Goal: Information Seeking & Learning: Learn about a topic

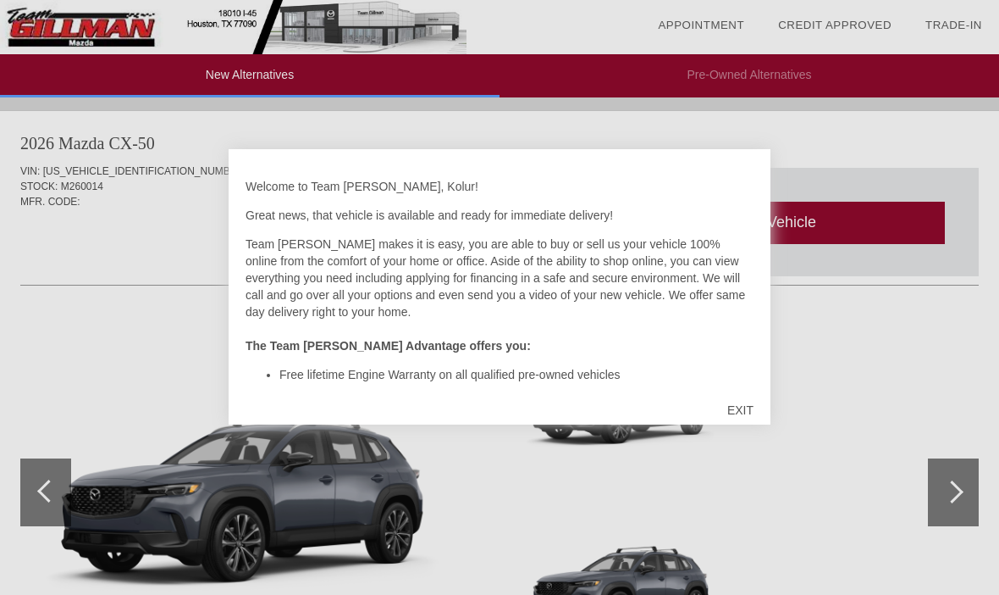
click at [748, 413] on div "EXIT" at bounding box center [741, 410] width 60 height 51
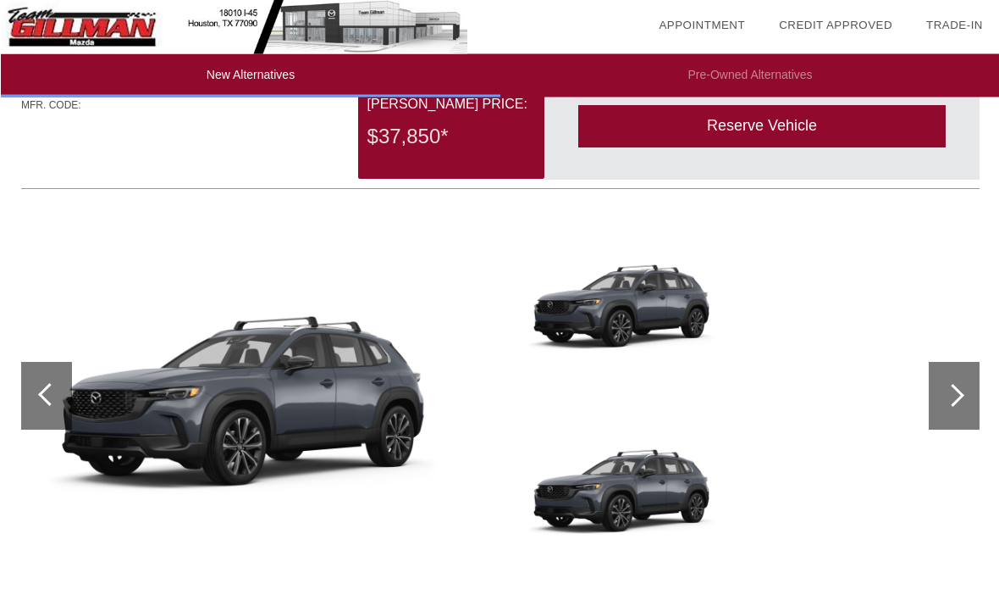
scroll to position [1826, 0]
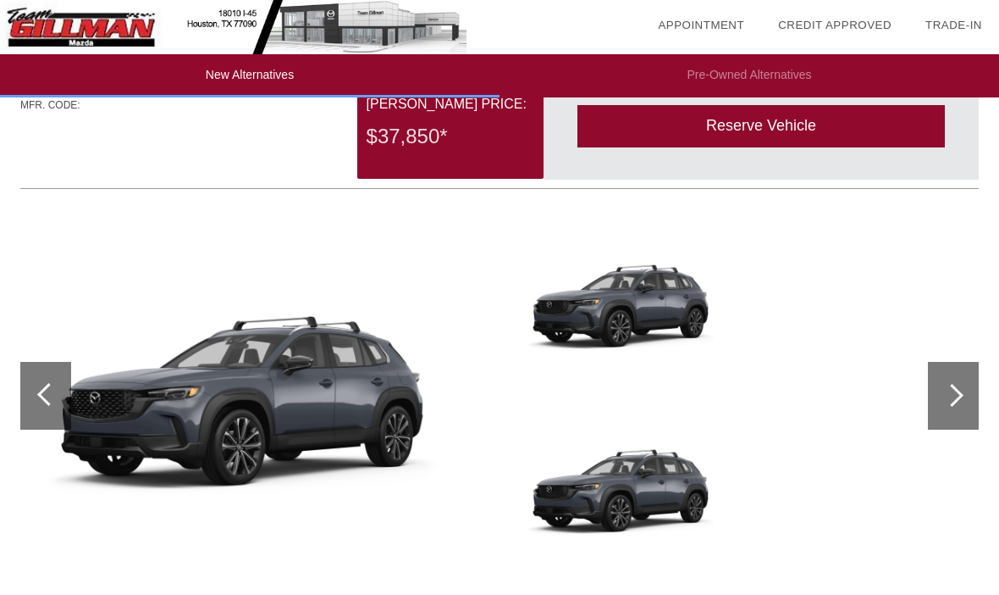
click at [937, 359] on div at bounding box center [499, 304] width 959 height 185
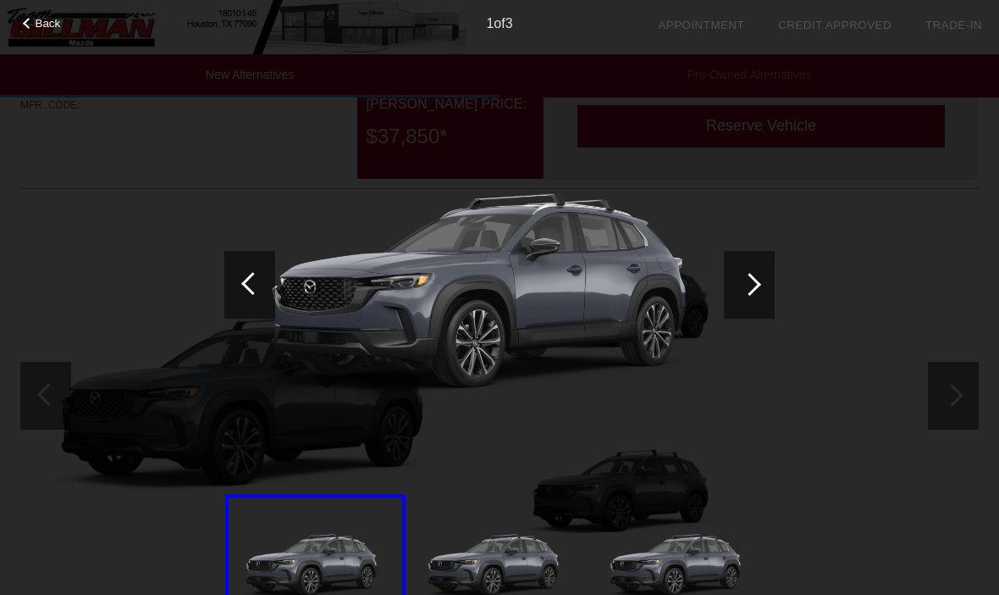
click at [755, 423] on img at bounding box center [499, 284] width 551 height 413
click at [752, 285] on div at bounding box center [750, 284] width 23 height 23
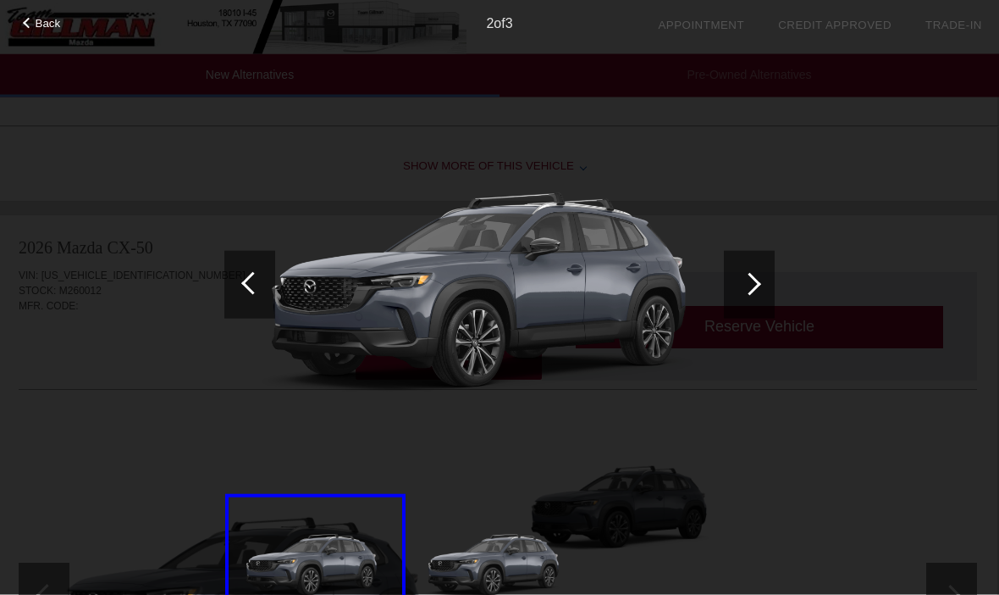
scroll to position [1615, 2]
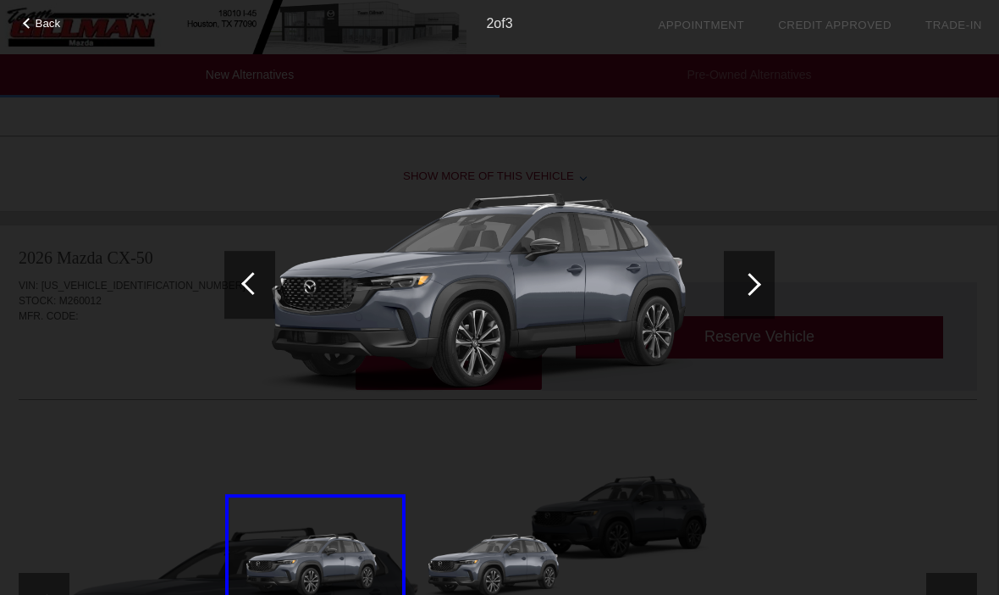
click at [39, 25] on span "Back" at bounding box center [48, 23] width 25 height 13
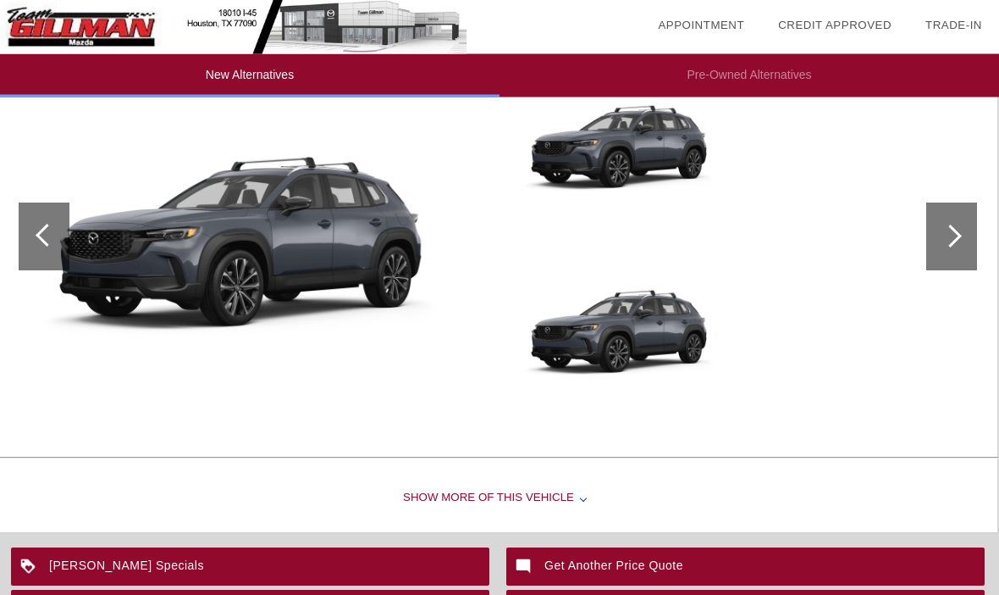
scroll to position [1985, 2]
click at [951, 247] on div at bounding box center [950, 235] width 23 height 23
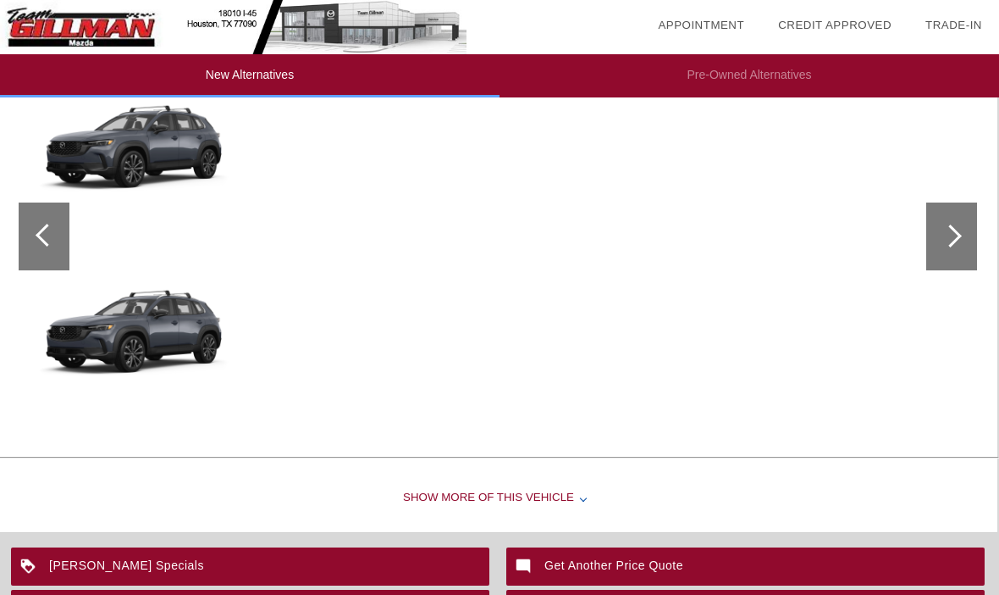
click at [153, 346] on img at bounding box center [142, 328] width 233 height 174
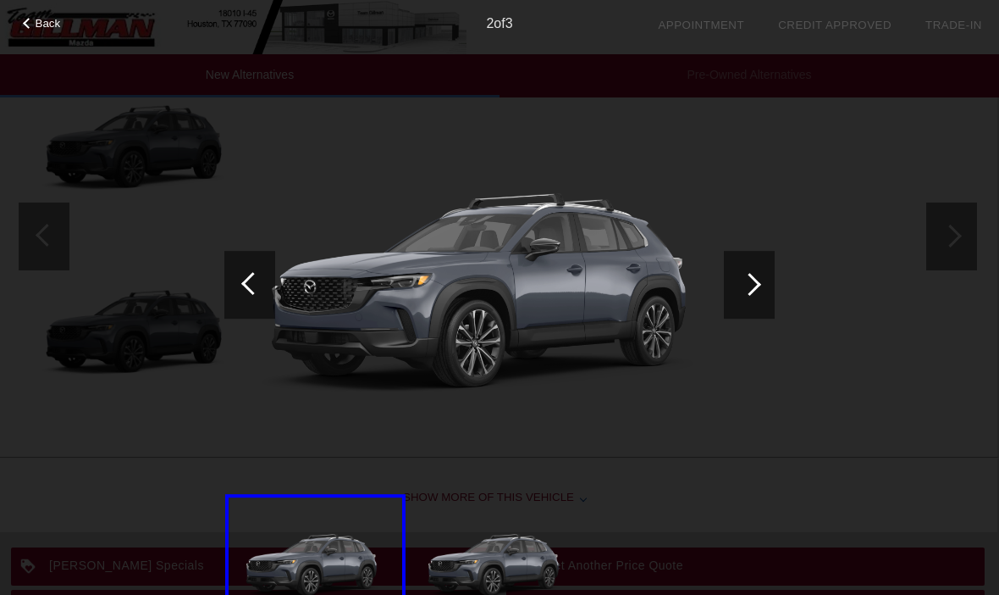
click at [770, 296] on div at bounding box center [749, 285] width 51 height 68
click at [754, 286] on div at bounding box center [750, 284] width 23 height 23
click at [755, 287] on div at bounding box center [750, 284] width 23 height 23
click at [36, 25] on span "Back" at bounding box center [48, 23] width 25 height 13
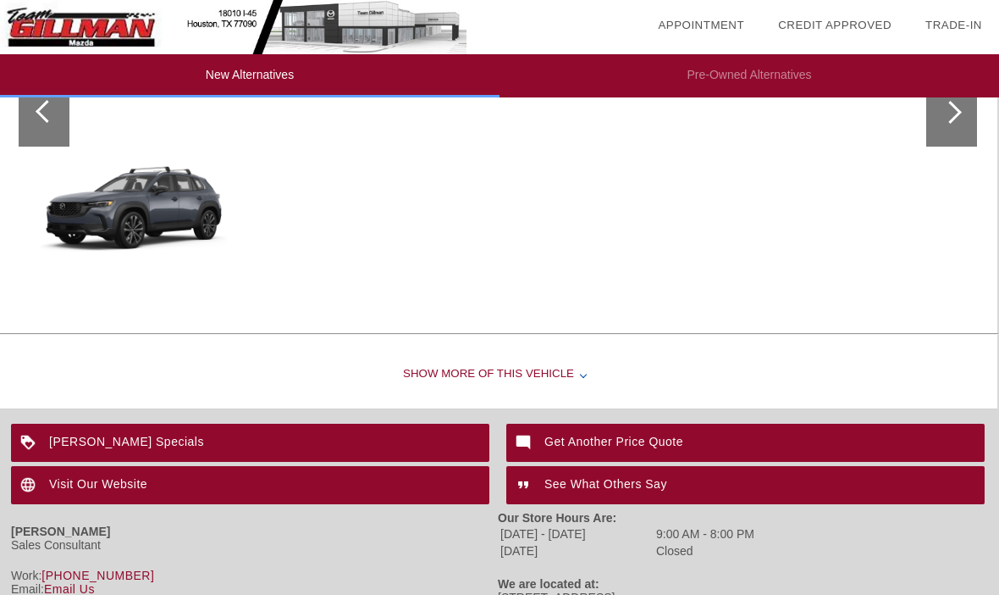
scroll to position [2145, 2]
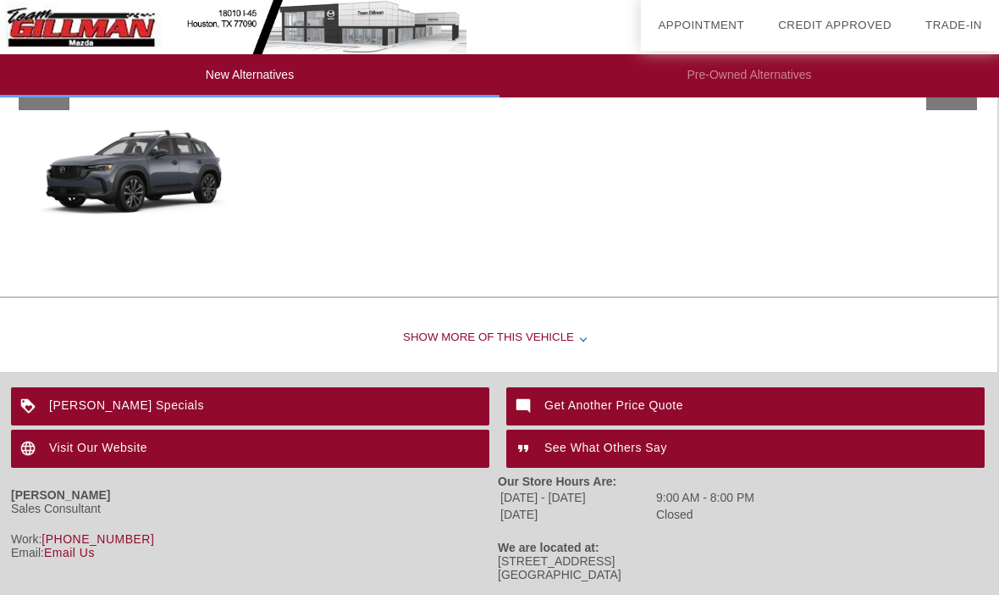
click at [542, 357] on div "Show More of this Vehicle" at bounding box center [497, 338] width 999 height 68
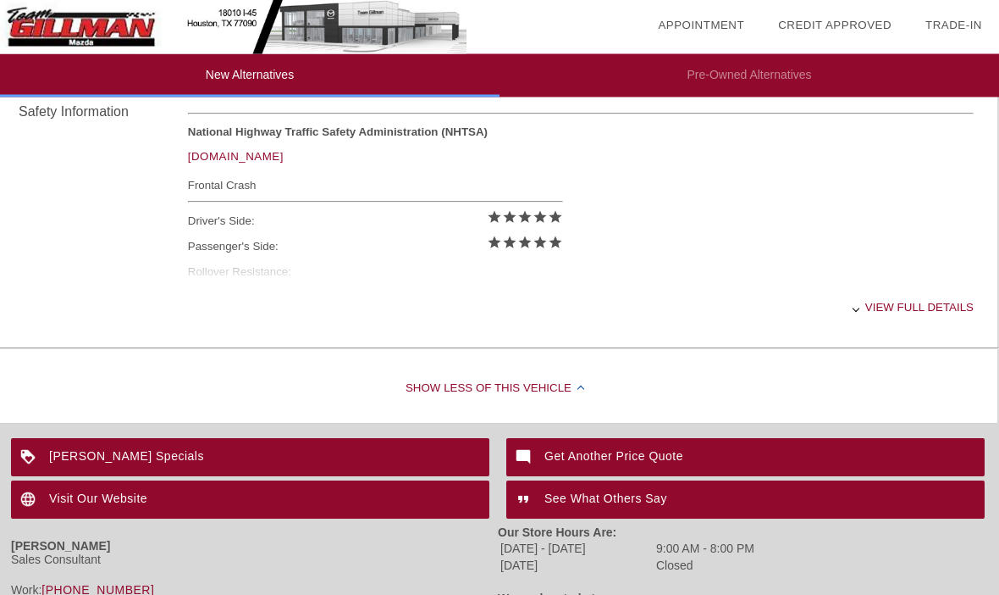
click at [932, 329] on div "View full details" at bounding box center [581, 307] width 786 height 41
click at [888, 322] on div "View less details" at bounding box center [581, 306] width 786 height 41
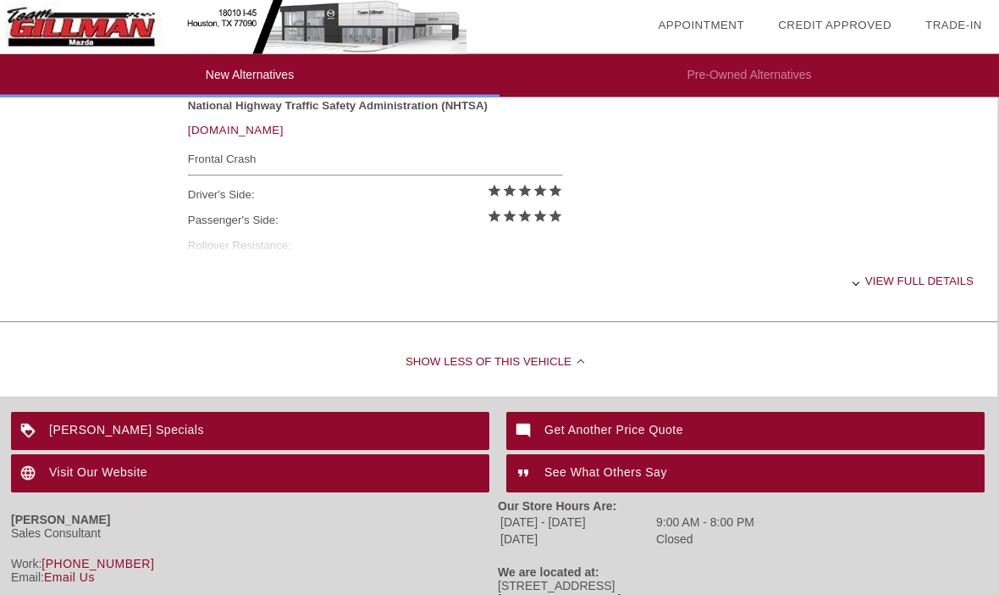
scroll to position [2501, 2]
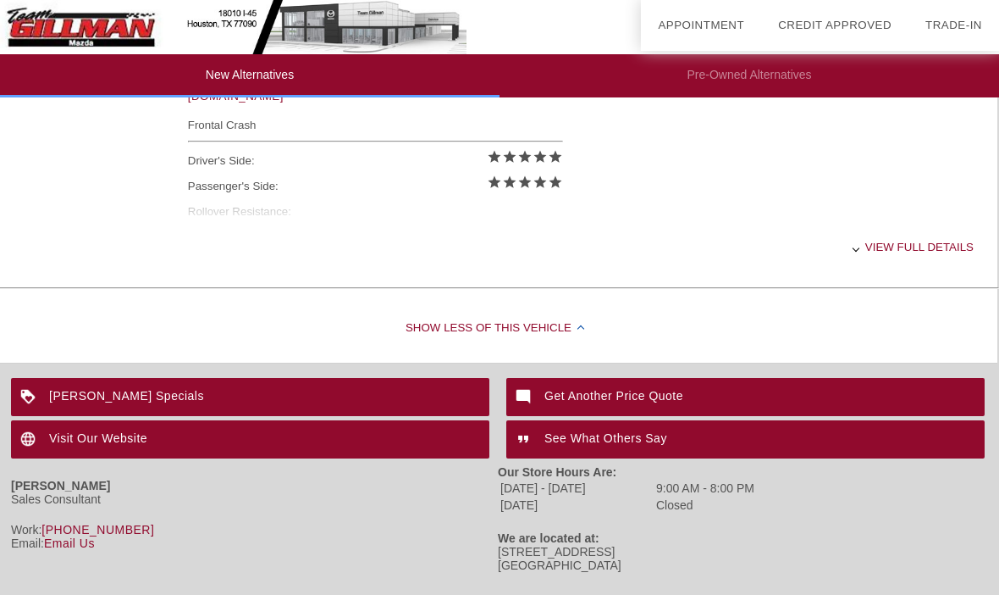
click at [920, 268] on div "View full details" at bounding box center [581, 246] width 786 height 41
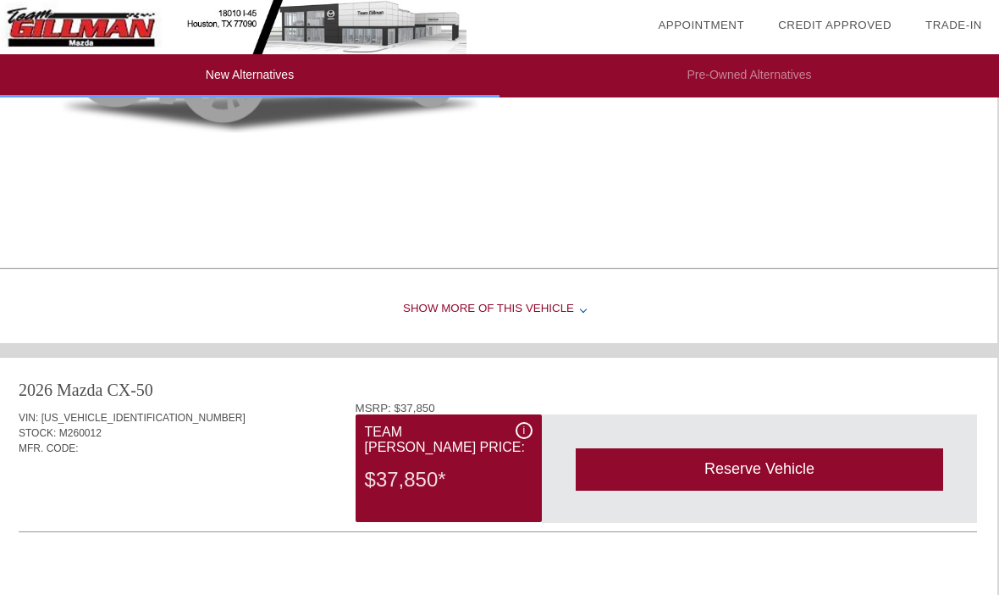
scroll to position [1489, 2]
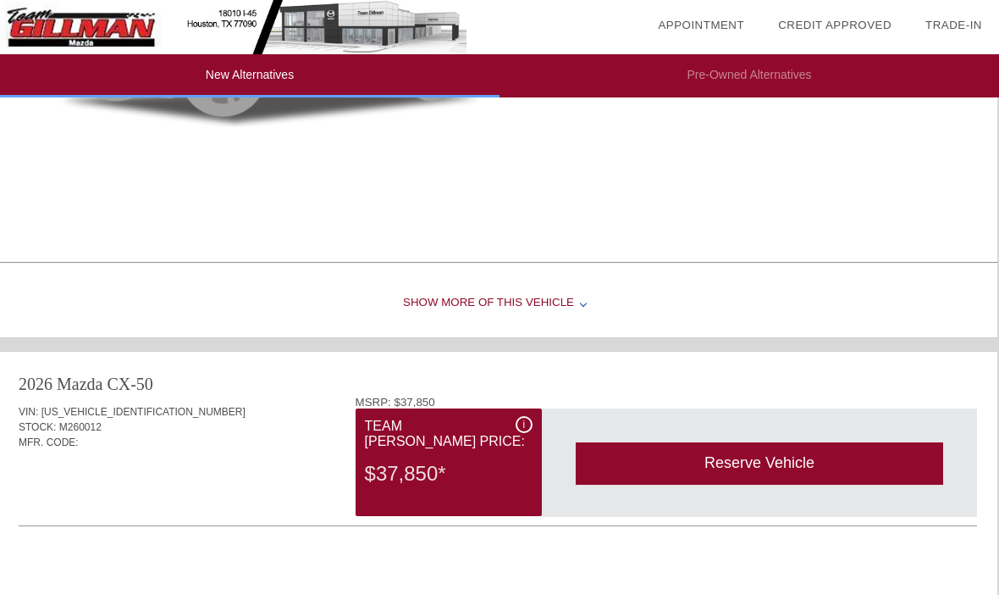
click at [576, 308] on div "Show More of this Vehicle" at bounding box center [497, 303] width 999 height 68
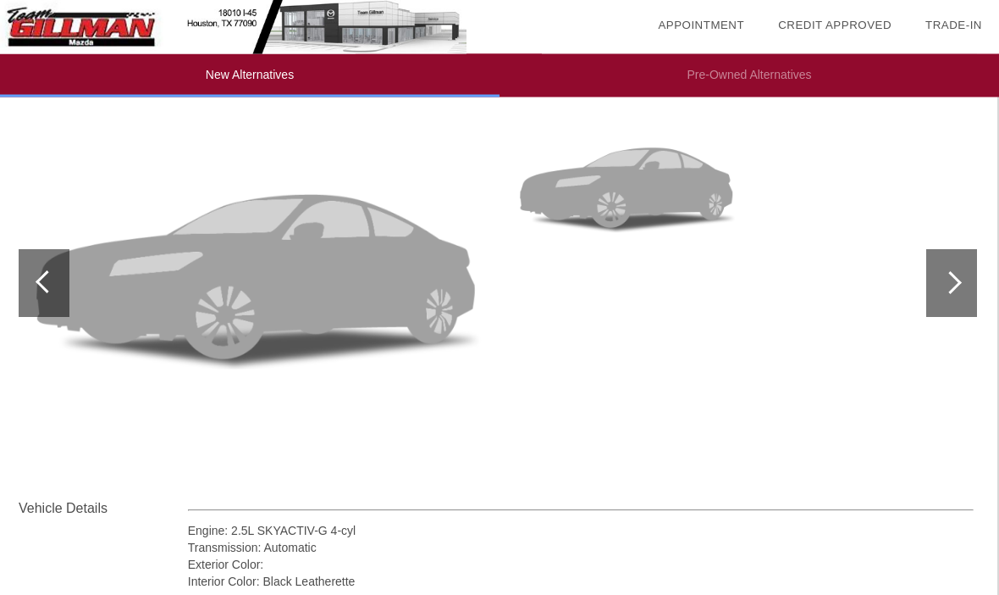
scroll to position [1241, 2]
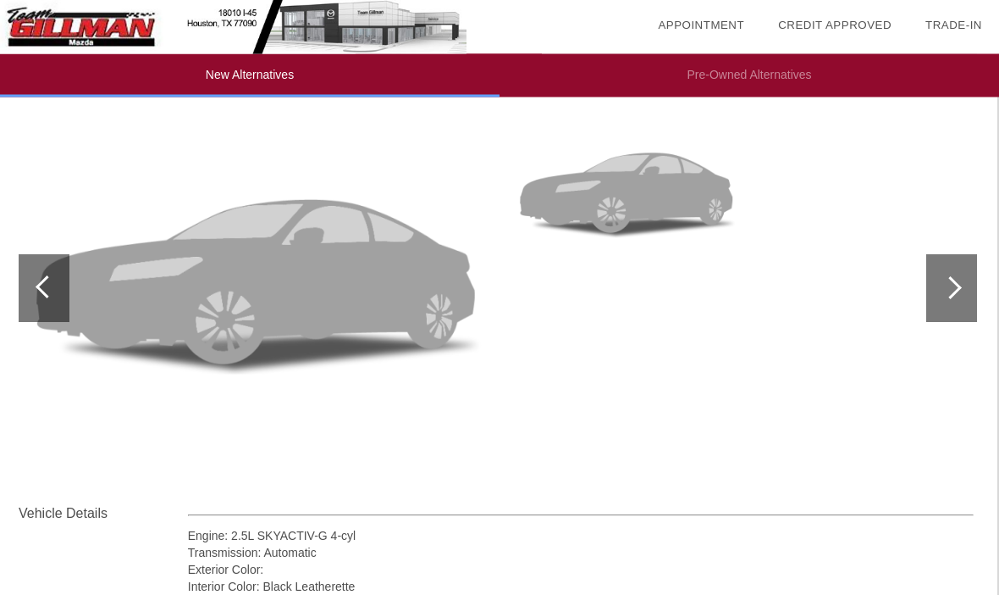
click at [964, 305] on div at bounding box center [952, 289] width 51 height 68
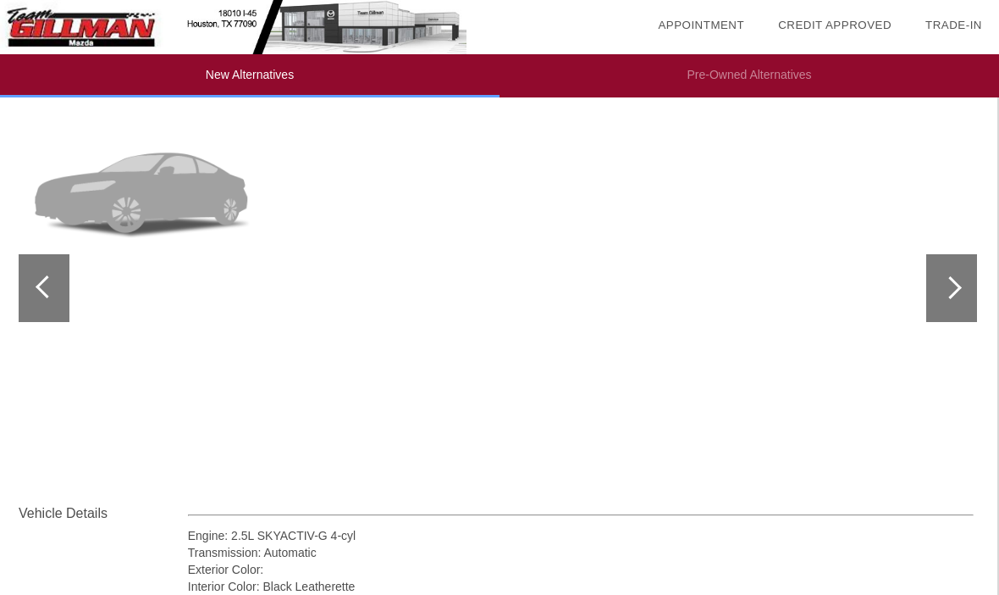
click at [961, 302] on div at bounding box center [952, 288] width 51 height 68
click at [966, 289] on div at bounding box center [952, 288] width 51 height 68
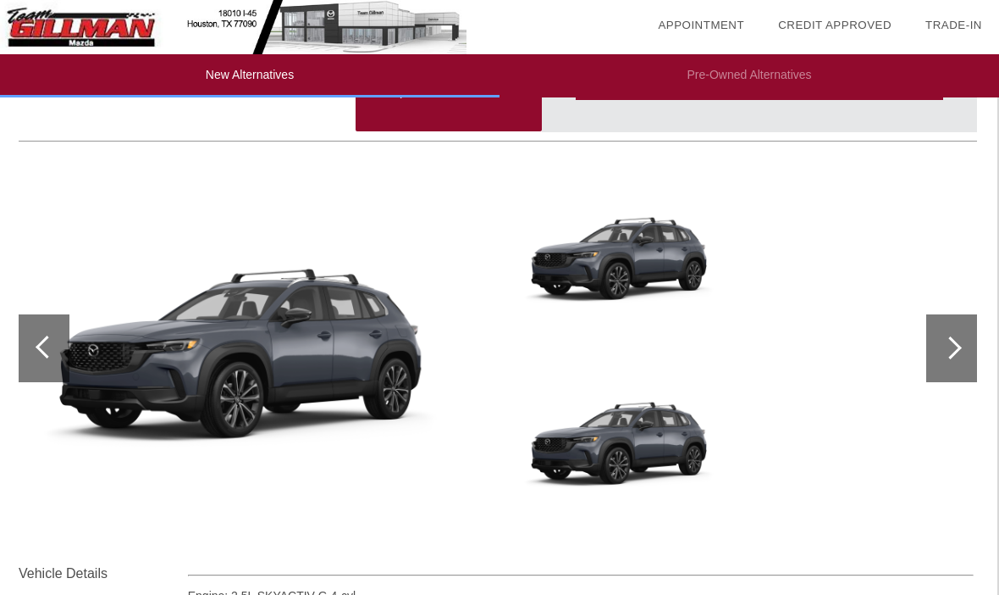
scroll to position [0, 2]
